Goal: Task Accomplishment & Management: Manage account settings

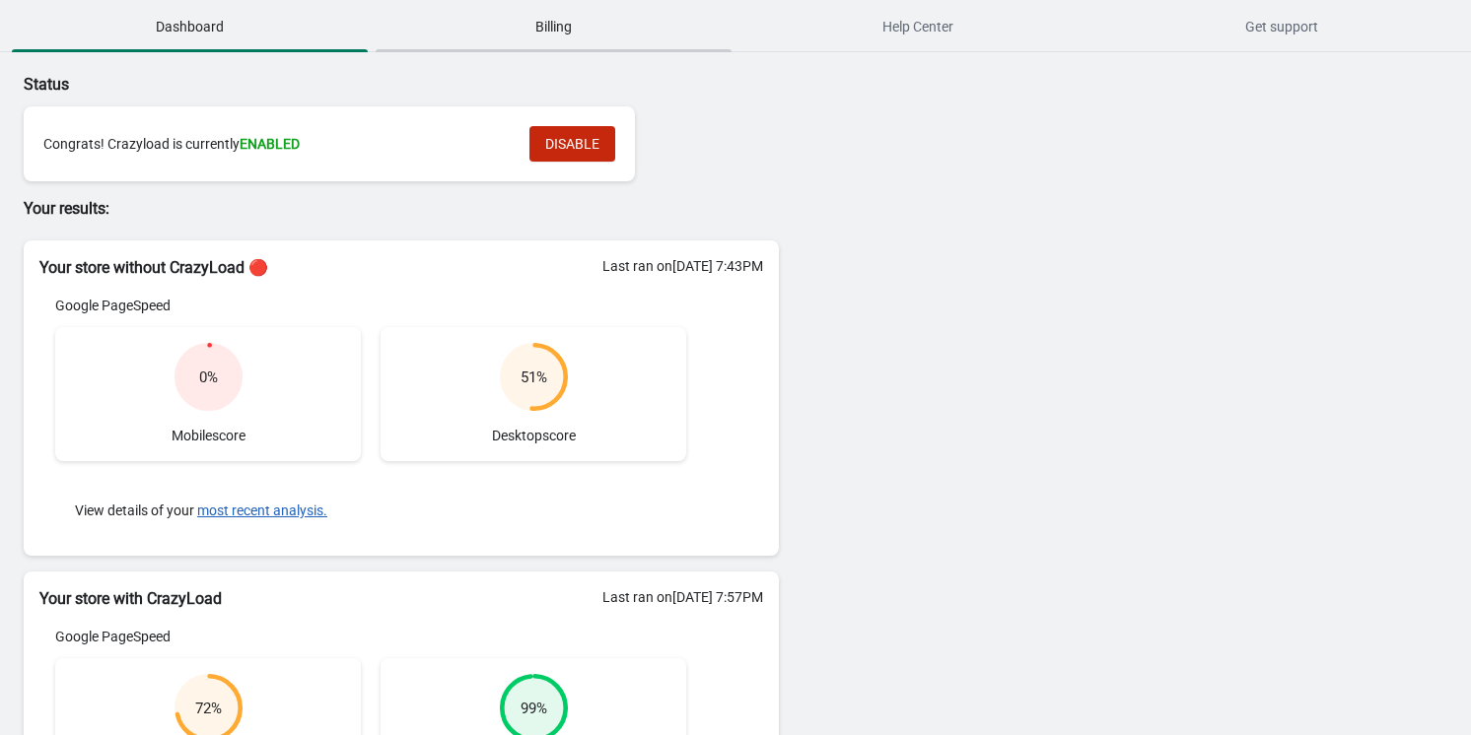
click at [529, 28] on span "Billing" at bounding box center [554, 26] width 356 height 35
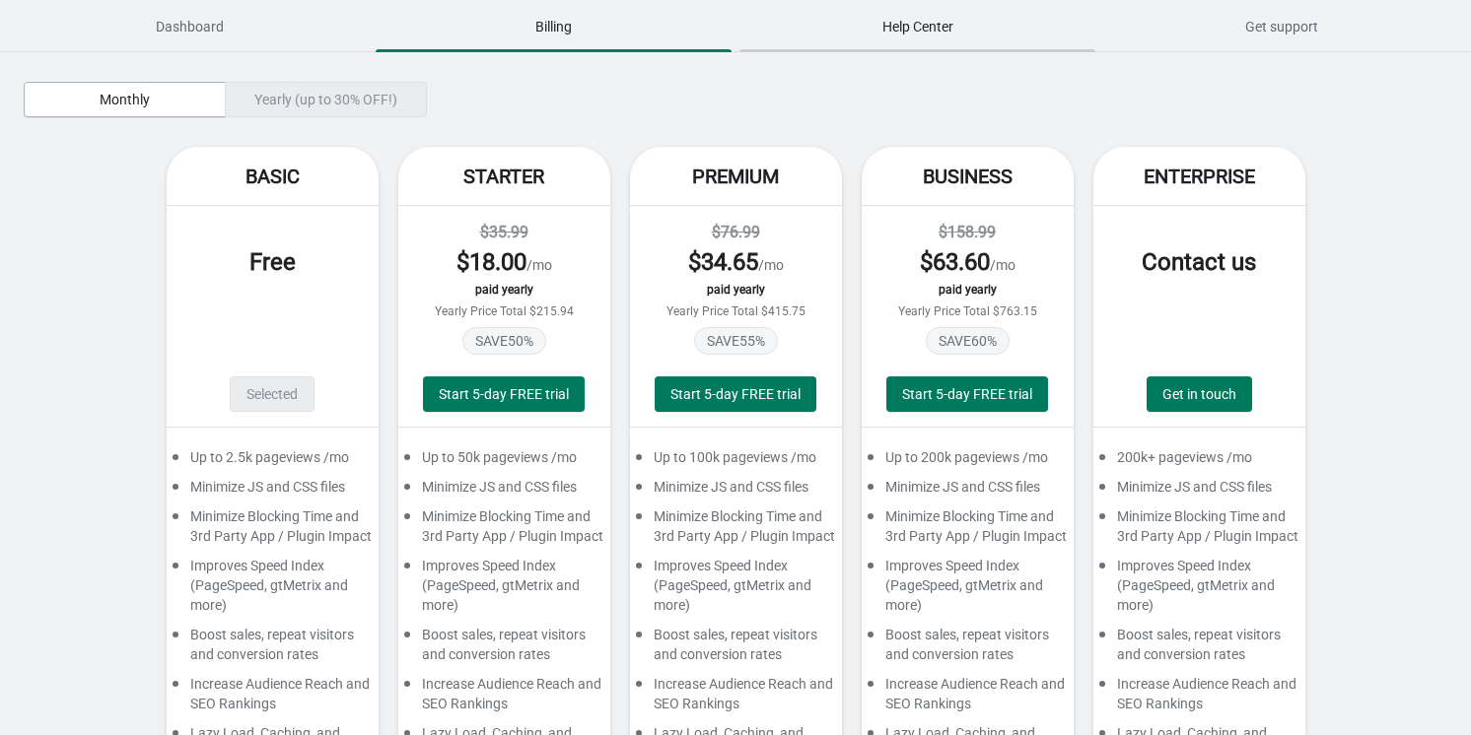
click at [931, 28] on span "Help Center" at bounding box center [917, 26] width 356 height 35
click at [227, 37] on span "Dashboard" at bounding box center [190, 26] width 356 height 35
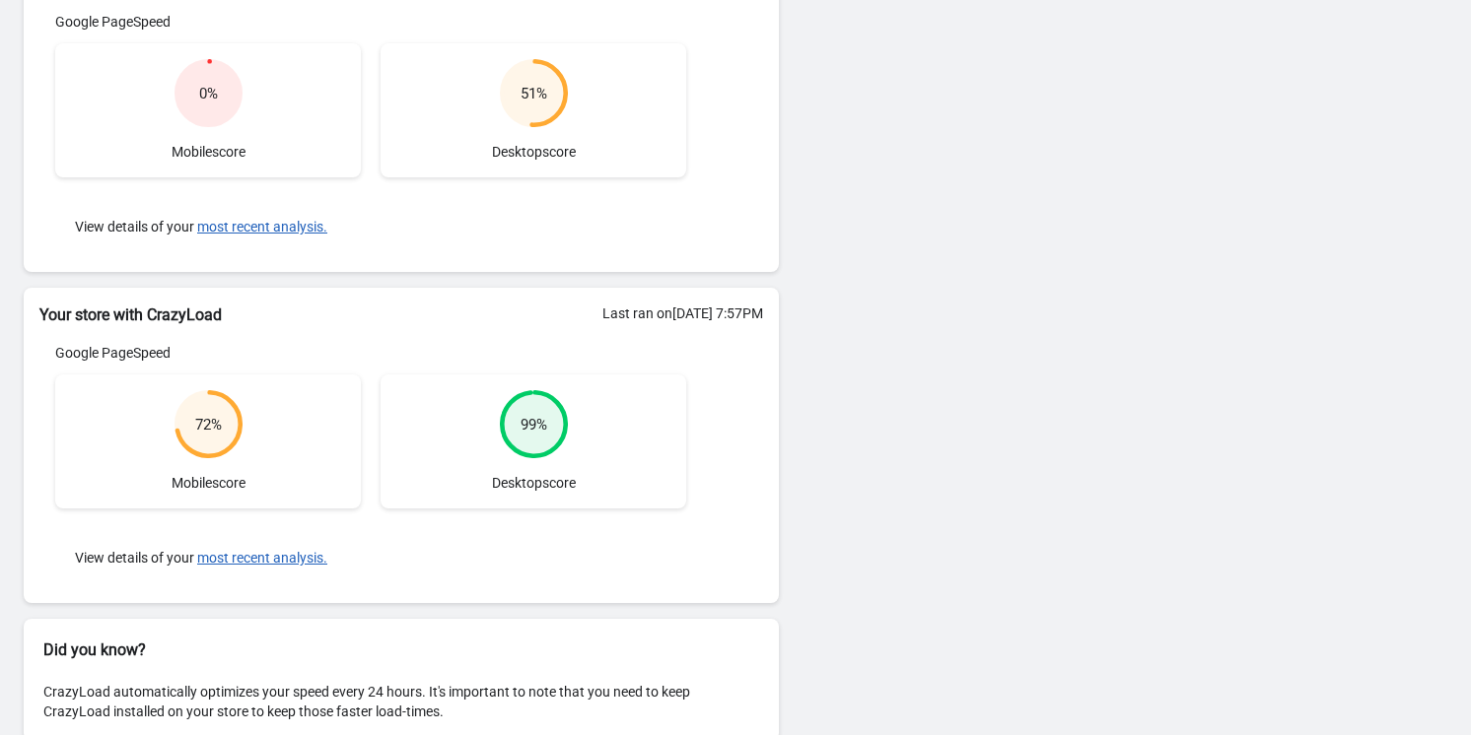
scroll to position [315, 0]
